Goal: Find specific page/section: Find specific page/section

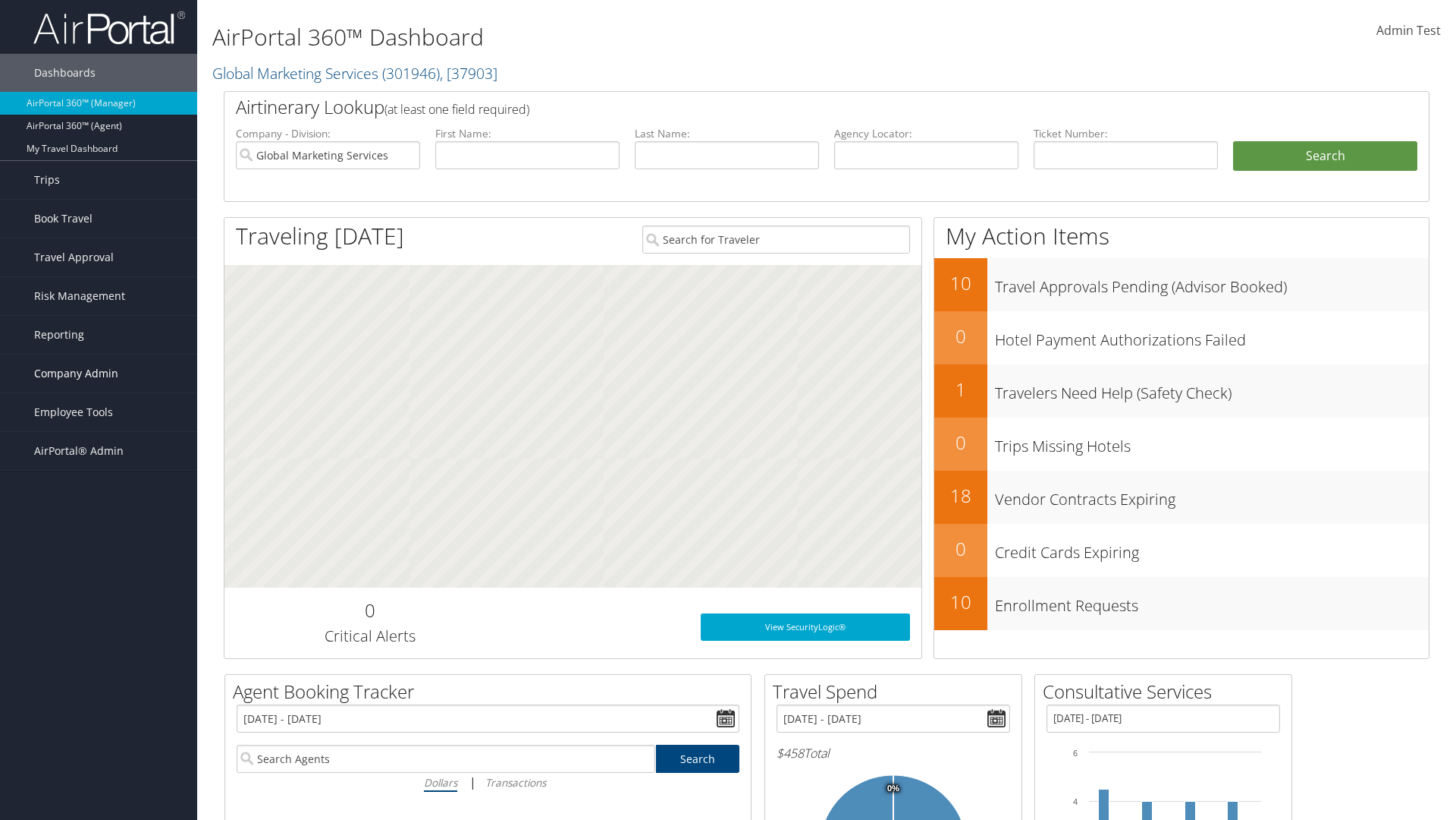
click at [99, 373] on span "Company Admin" at bounding box center [75, 373] width 84 height 38
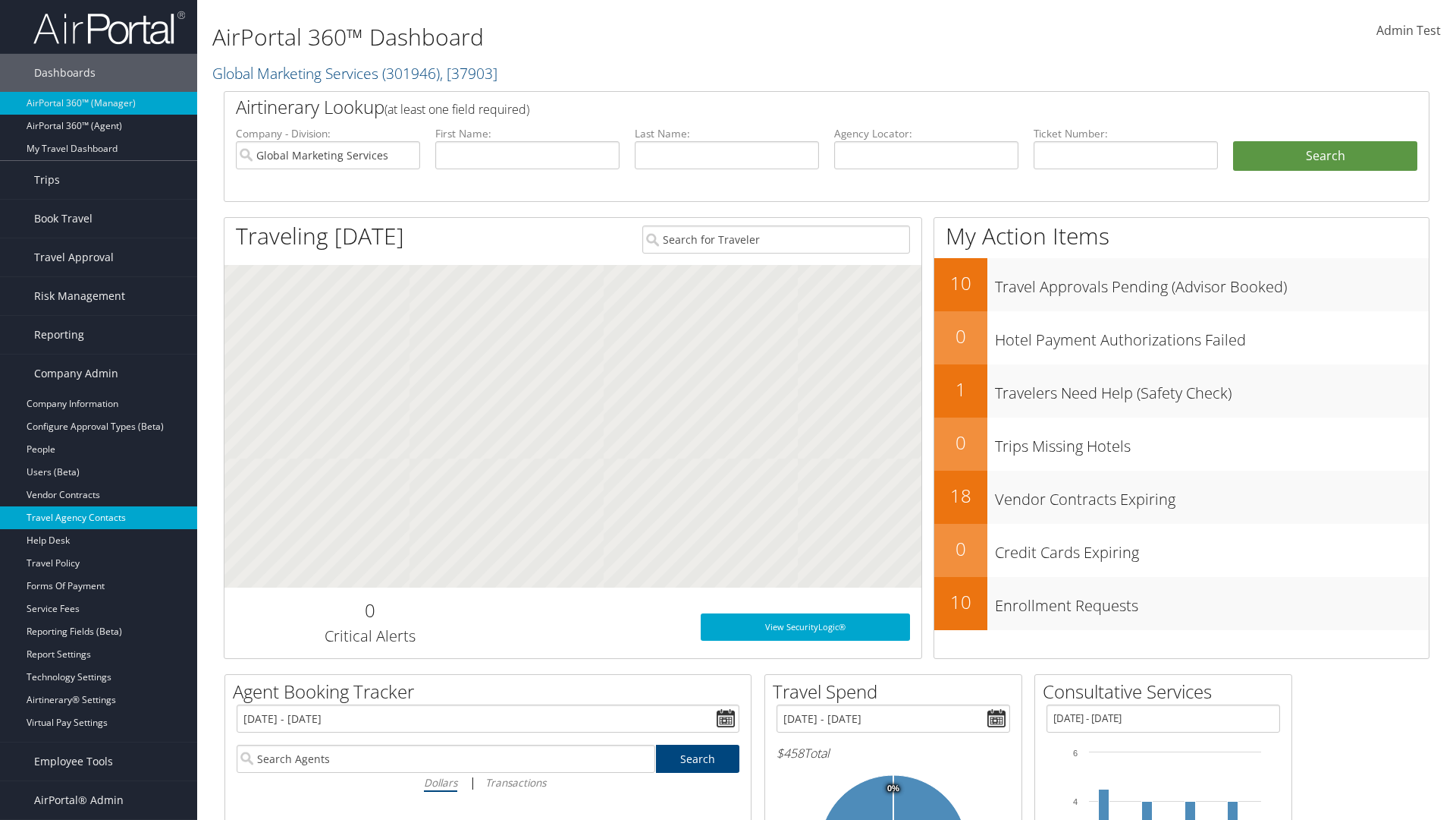
click at [99, 518] on link "Travel Agency Contacts" at bounding box center [98, 517] width 197 height 23
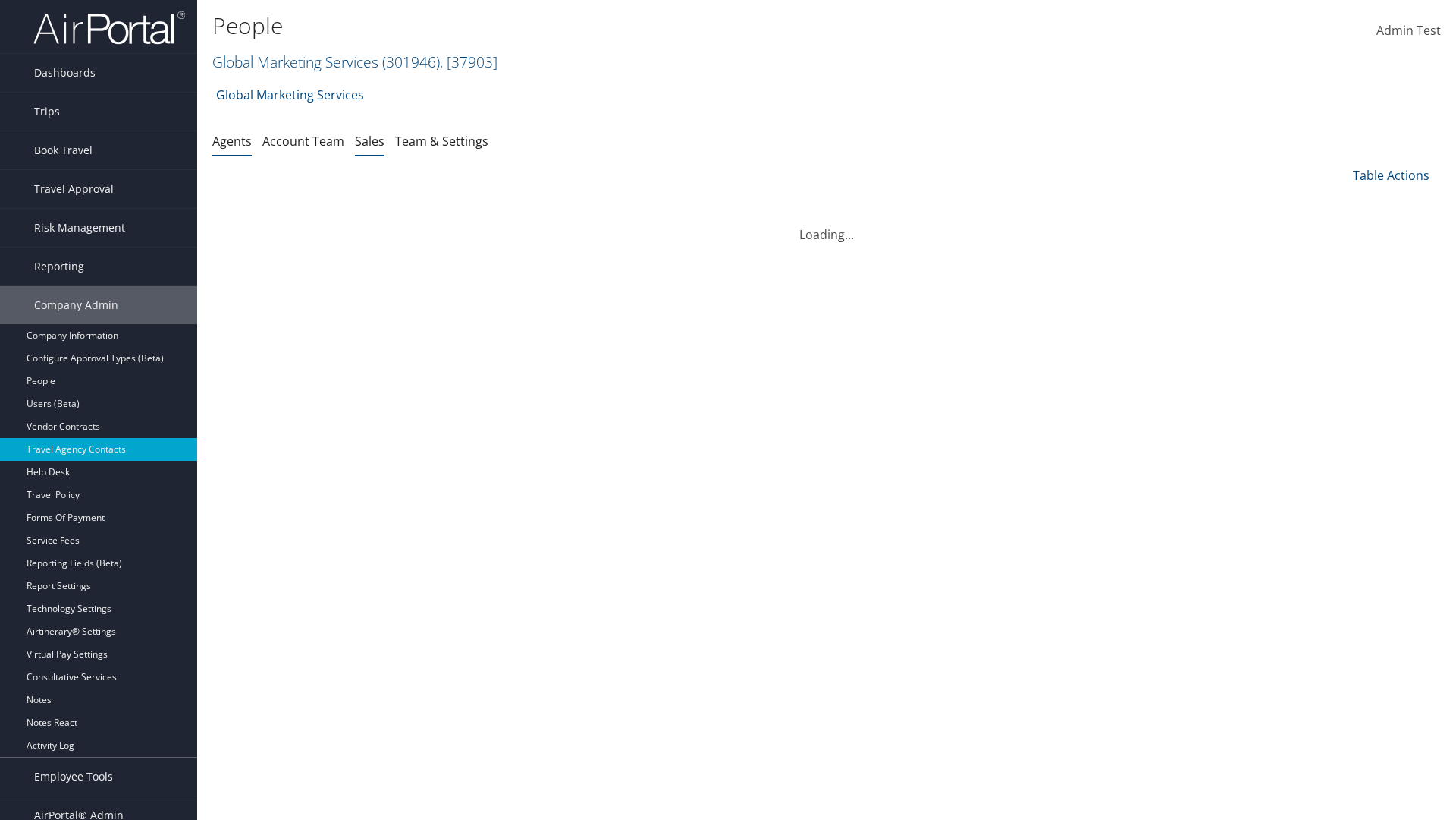
click at [369, 141] on link "Sales" at bounding box center [370, 141] width 30 height 17
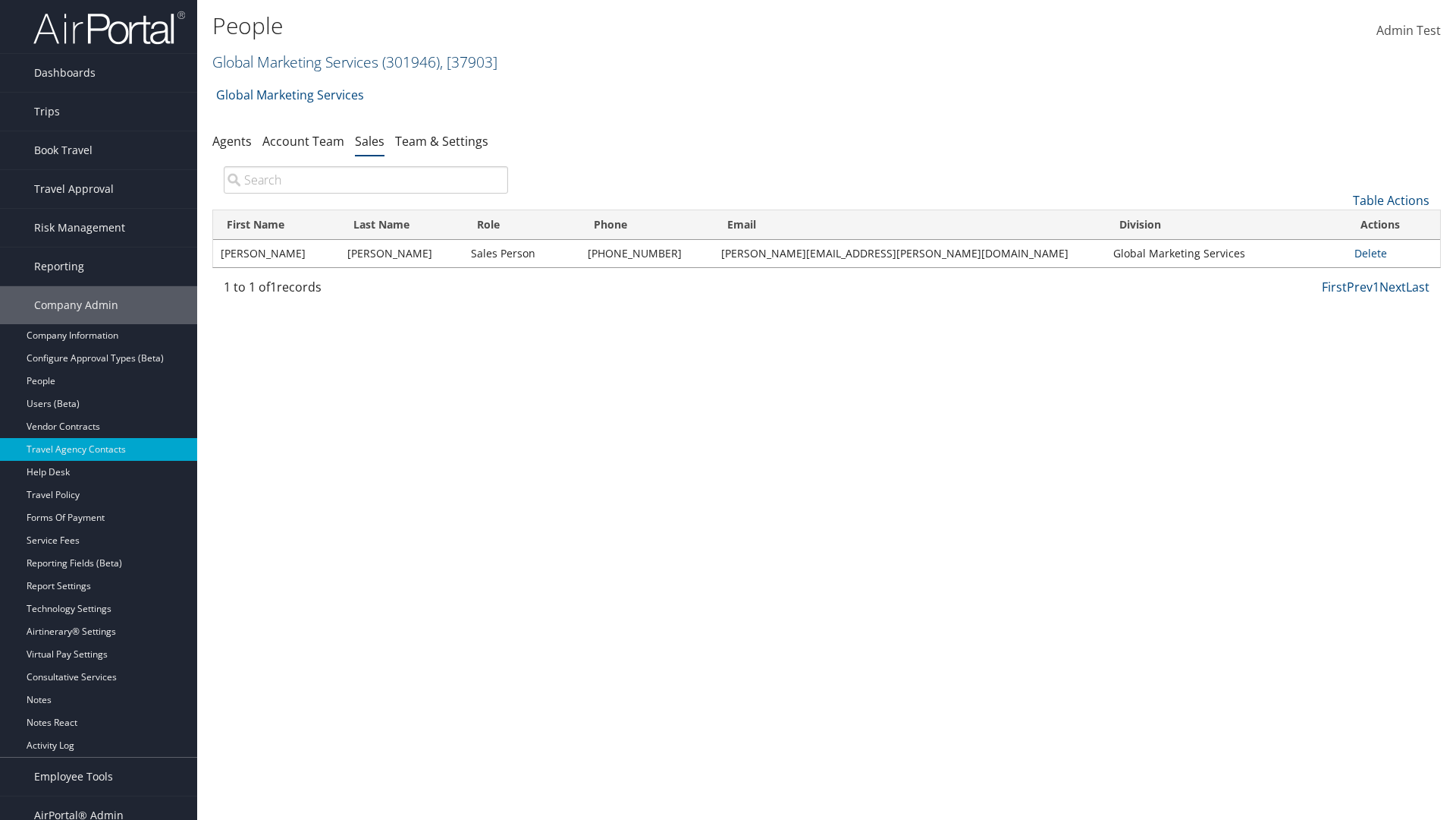
click at [294, 61] on link "Global Marketing Services ( 301946 ) , [ 37903 ]" at bounding box center [355, 61] width 285 height 21
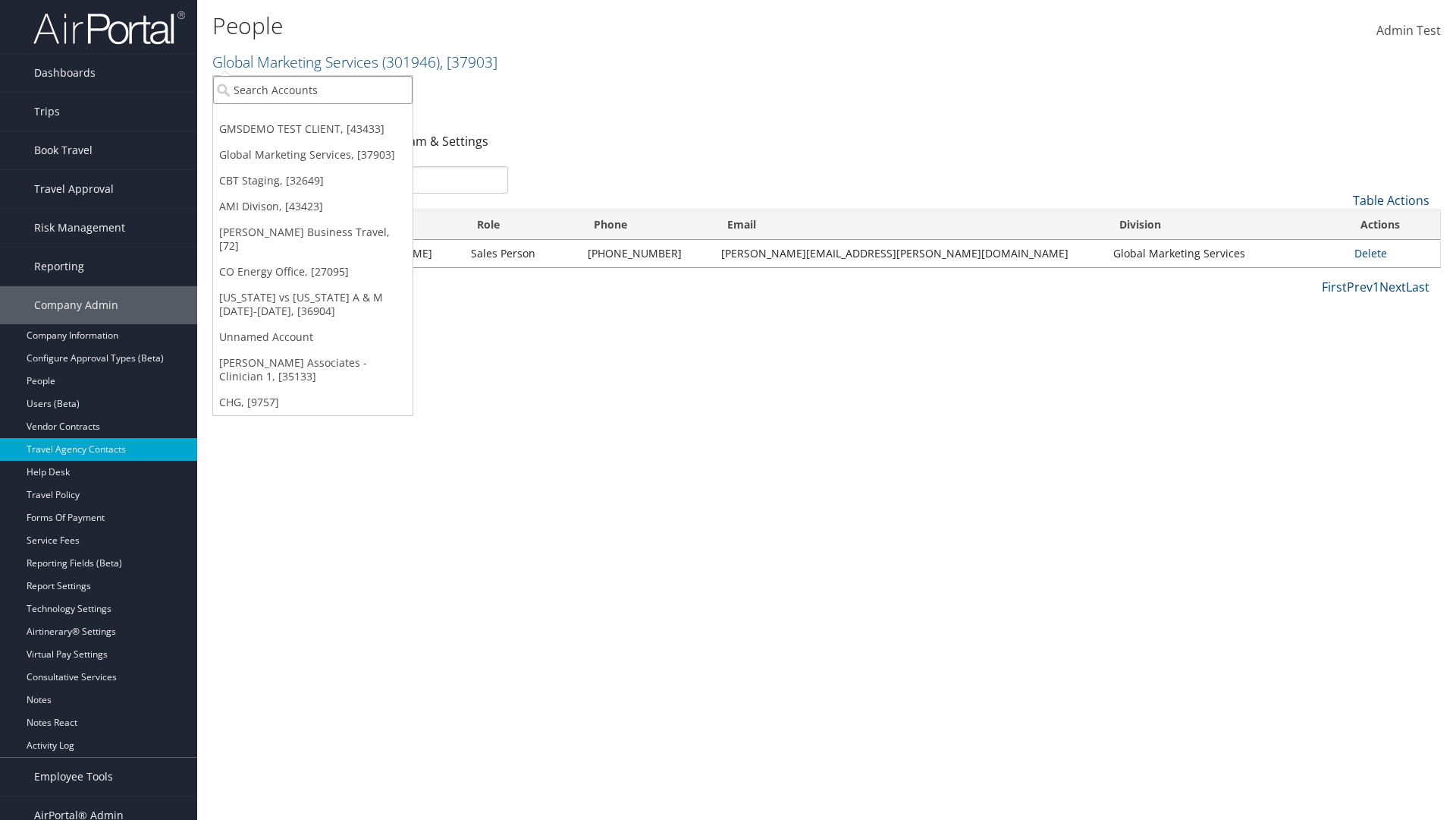
click at [313, 89] on input "search" at bounding box center [313, 90] width 200 height 28
type input "Global Marketing Services"
click at [327, 118] on div "Global Marketing Services (301946), [37903]" at bounding box center [327, 118] width 244 height 14
